Goal: Contribute content: Contribute content

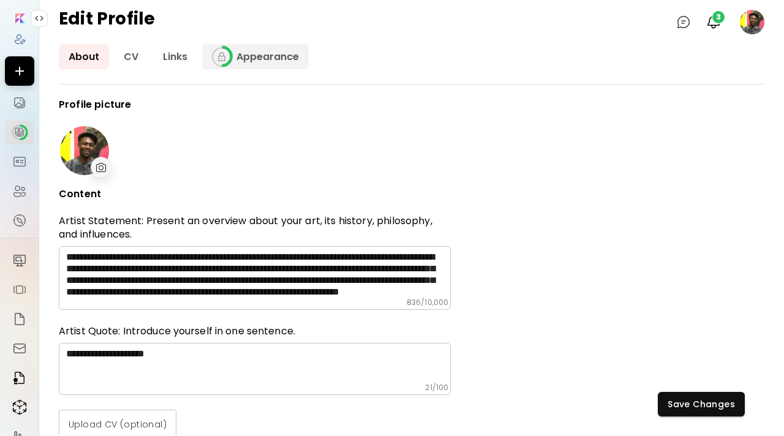
click at [227, 55] on span at bounding box center [222, 57] width 20 height 20
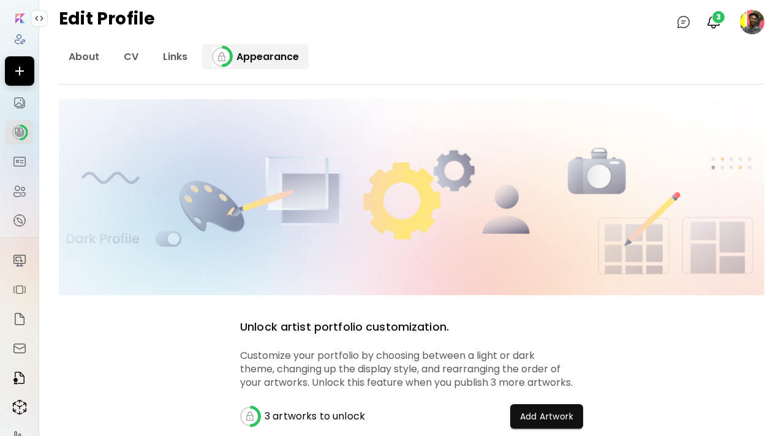
click at [227, 55] on span at bounding box center [222, 57] width 20 height 20
click at [100, 68] on link "About" at bounding box center [84, 56] width 50 height 25
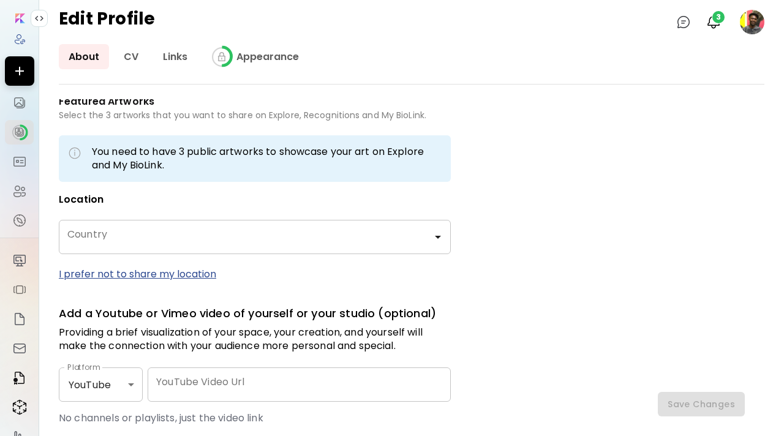
type input "*****"
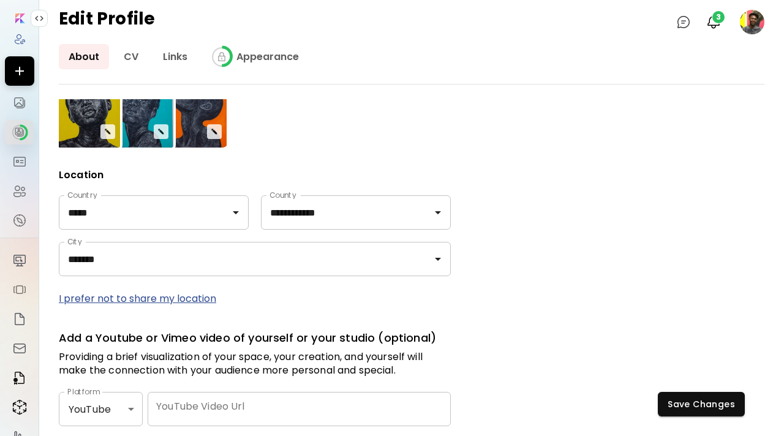
scroll to position [500, 0]
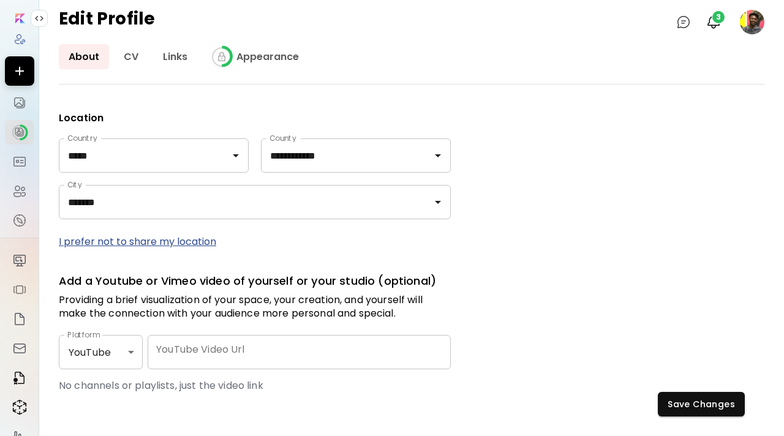
click at [742, 15] on image at bounding box center [752, 22] width 24 height 24
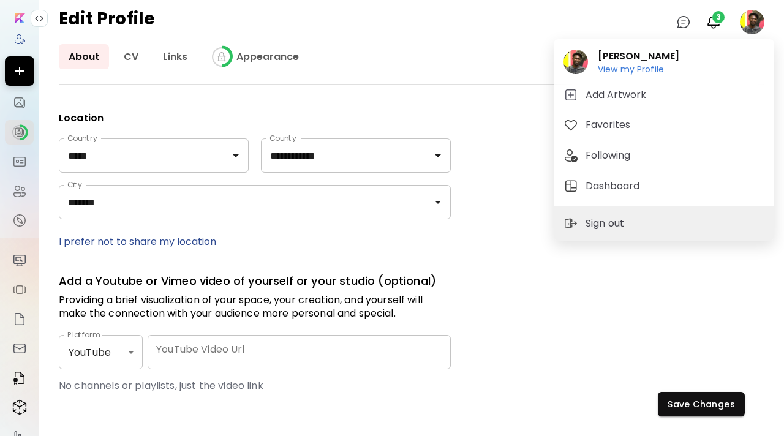
click at [712, 20] on div at bounding box center [392, 218] width 784 height 436
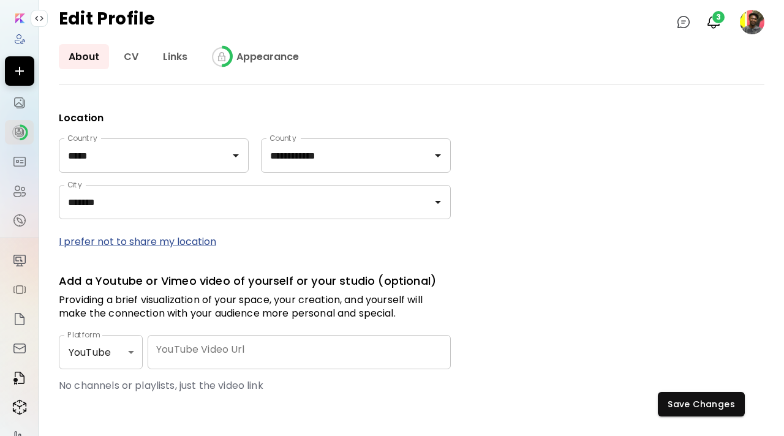
click at [712, 20] on img "button" at bounding box center [713, 22] width 15 height 15
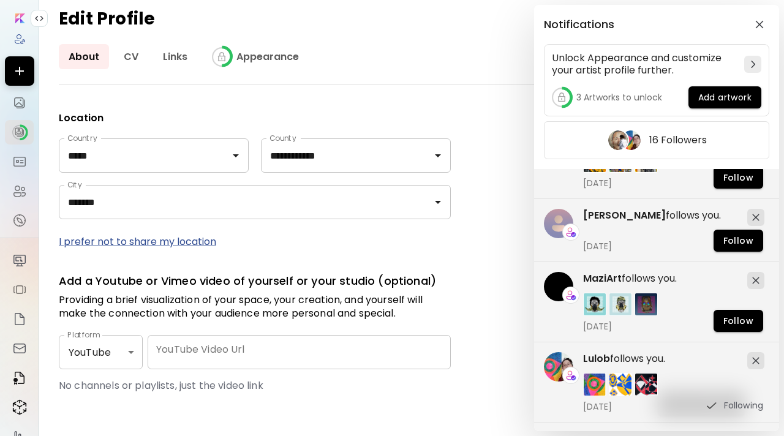
scroll to position [1084, 0]
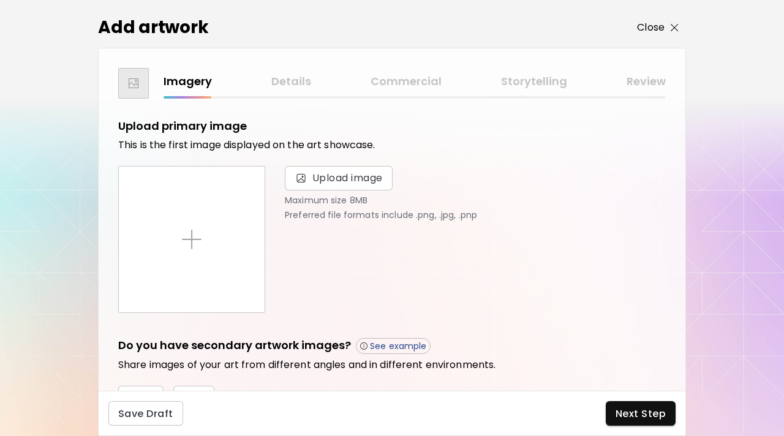
click at [674, 29] on img "button" at bounding box center [675, 28] width 8 height 8
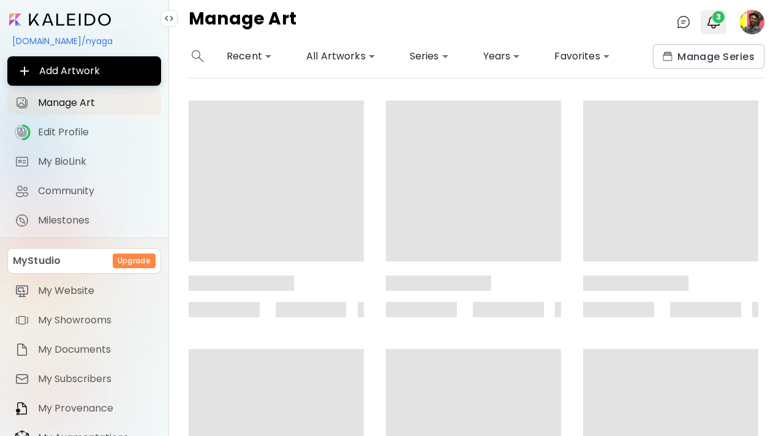
click at [704, 19] on button "3" at bounding box center [713, 22] width 21 height 21
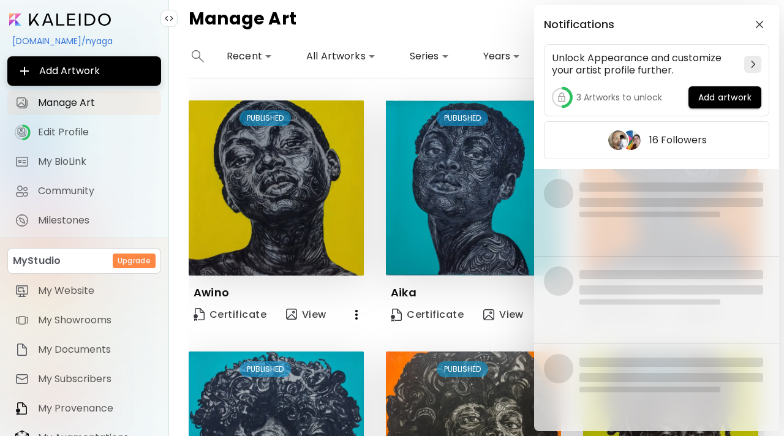
click at [763, 35] on div "Notifications Unlock Appearance and customize your artist profile further. 3 Ar…" at bounding box center [656, 87] width 245 height 164
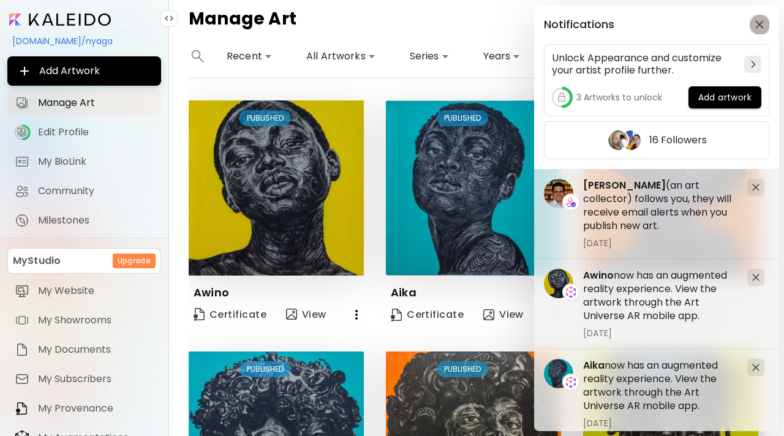
click at [756, 29] on button "button" at bounding box center [760, 25] width 20 height 20
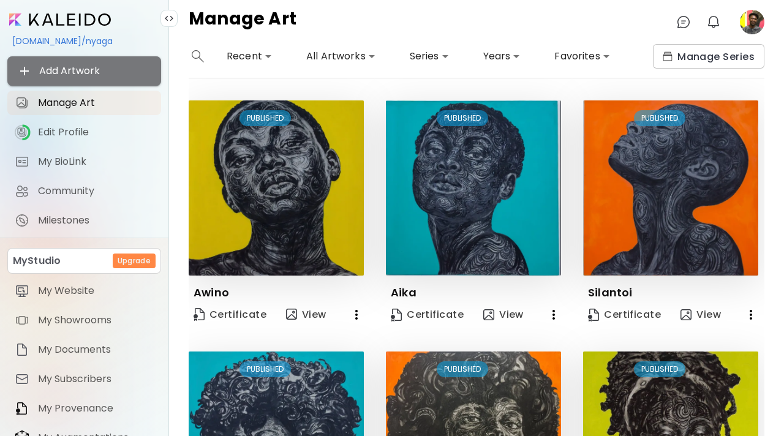
click at [77, 60] on button "Add Artwork" at bounding box center [84, 70] width 154 height 29
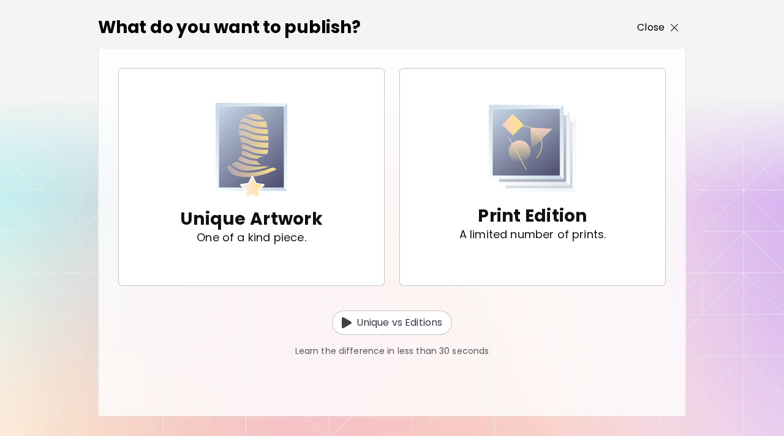
click at [675, 29] on img "button" at bounding box center [675, 28] width 8 height 8
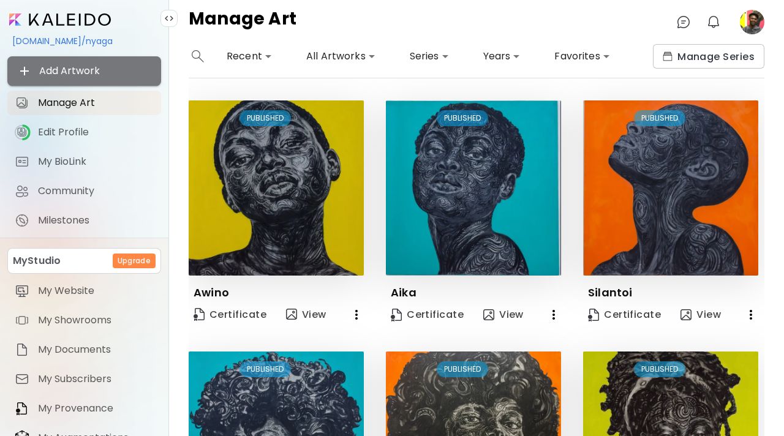
click at [150, 70] on span "Add Artwork" at bounding box center [84, 71] width 134 height 15
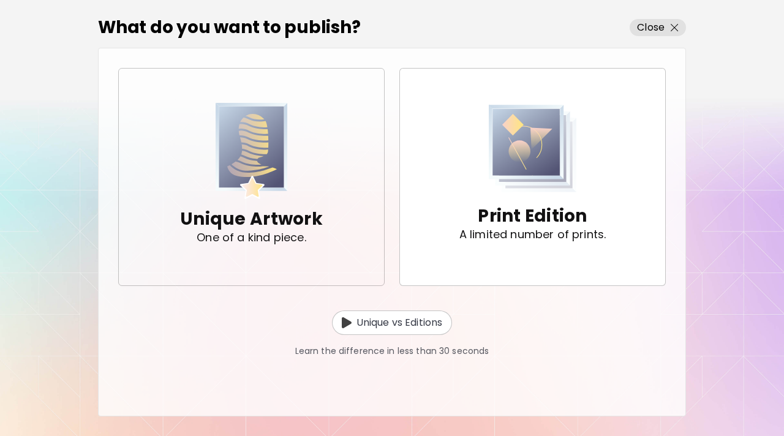
click at [342, 169] on span "Unique Artwork One of a kind piece." at bounding box center [252, 177] width 246 height 148
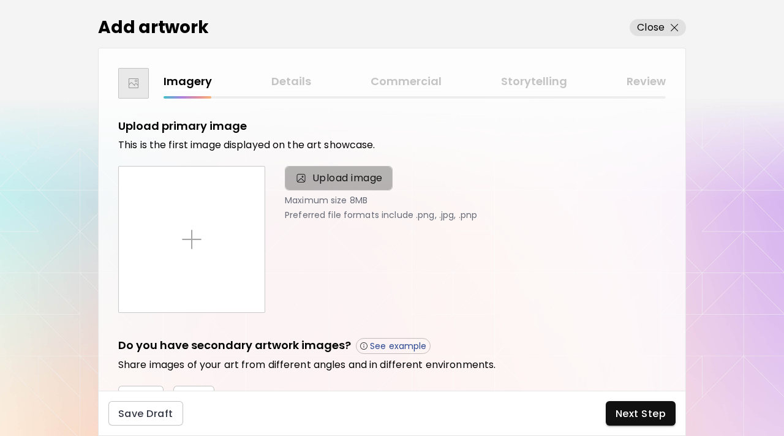
click at [342, 182] on span "Upload image" at bounding box center [347, 178] width 70 height 15
click at [0, 0] on input "Upload image" at bounding box center [0, 0] width 0 height 0
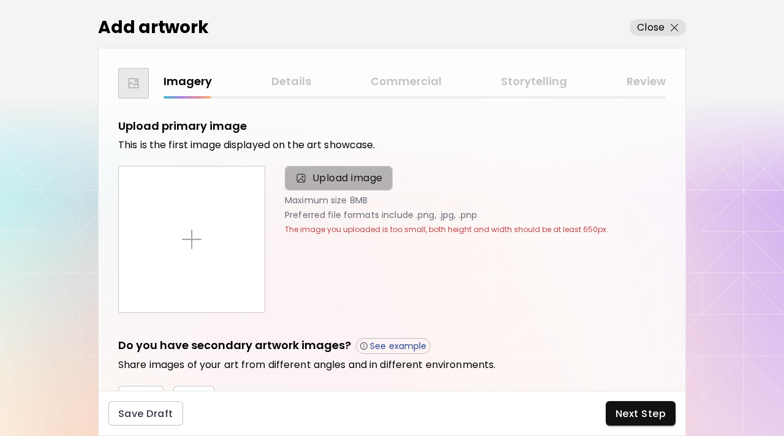
click at [355, 178] on span "Upload image" at bounding box center [347, 178] width 70 height 15
click at [0, 0] on input "Upload image" at bounding box center [0, 0] width 0 height 0
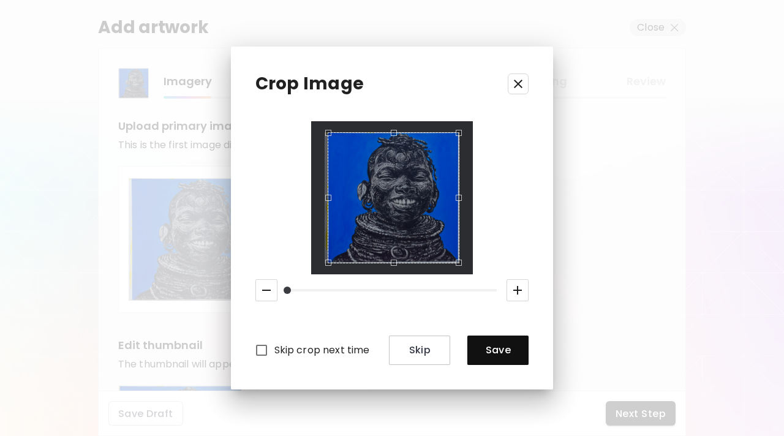
click at [325, 195] on div "Use the up and down arrow keys to move the west drag handle to change the crop …" at bounding box center [325, 195] width 0 height 0
click at [497, 346] on span "Save" at bounding box center [498, 350] width 42 height 13
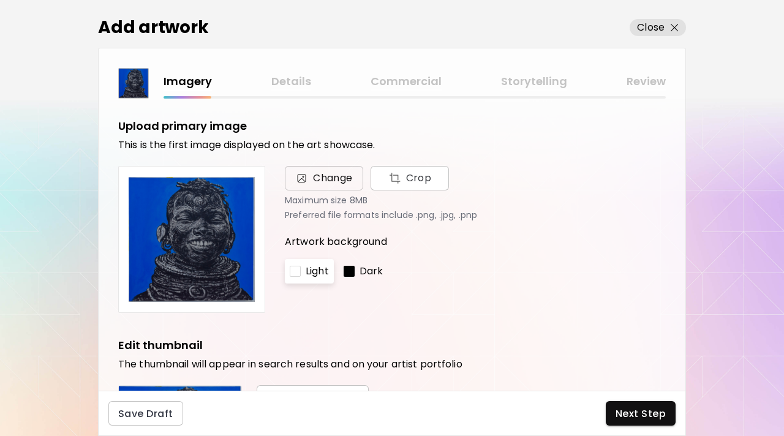
scroll to position [91, 0]
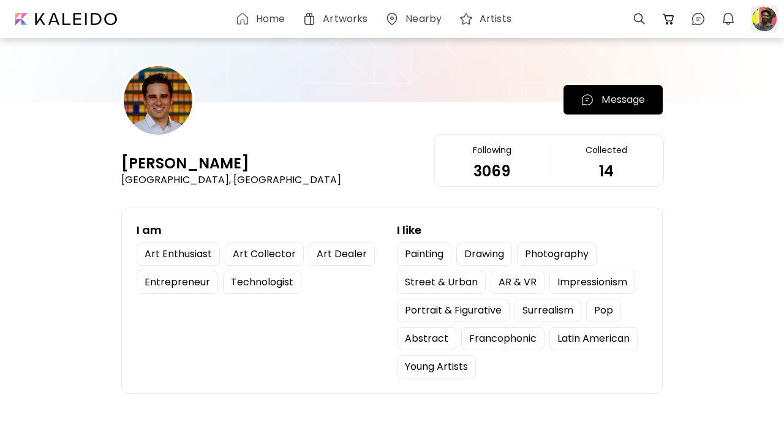
click at [755, 6] on div at bounding box center [764, 19] width 27 height 27
